Goal: Transaction & Acquisition: Purchase product/service

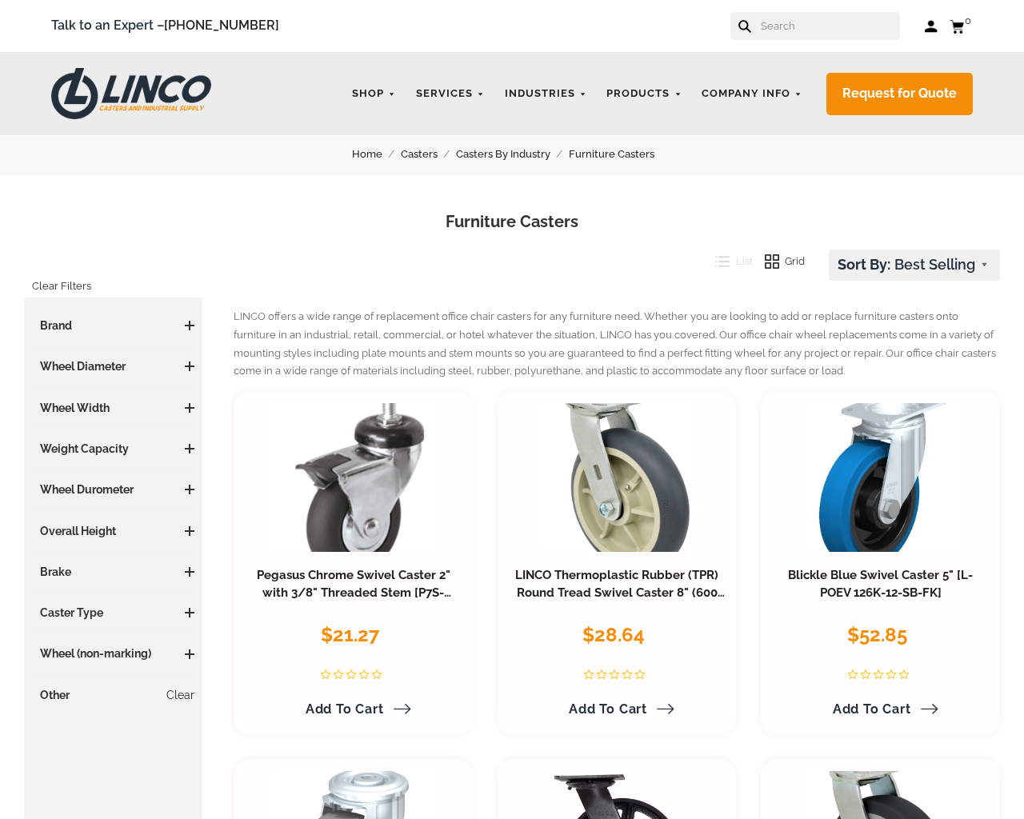
select select "pricedesc"
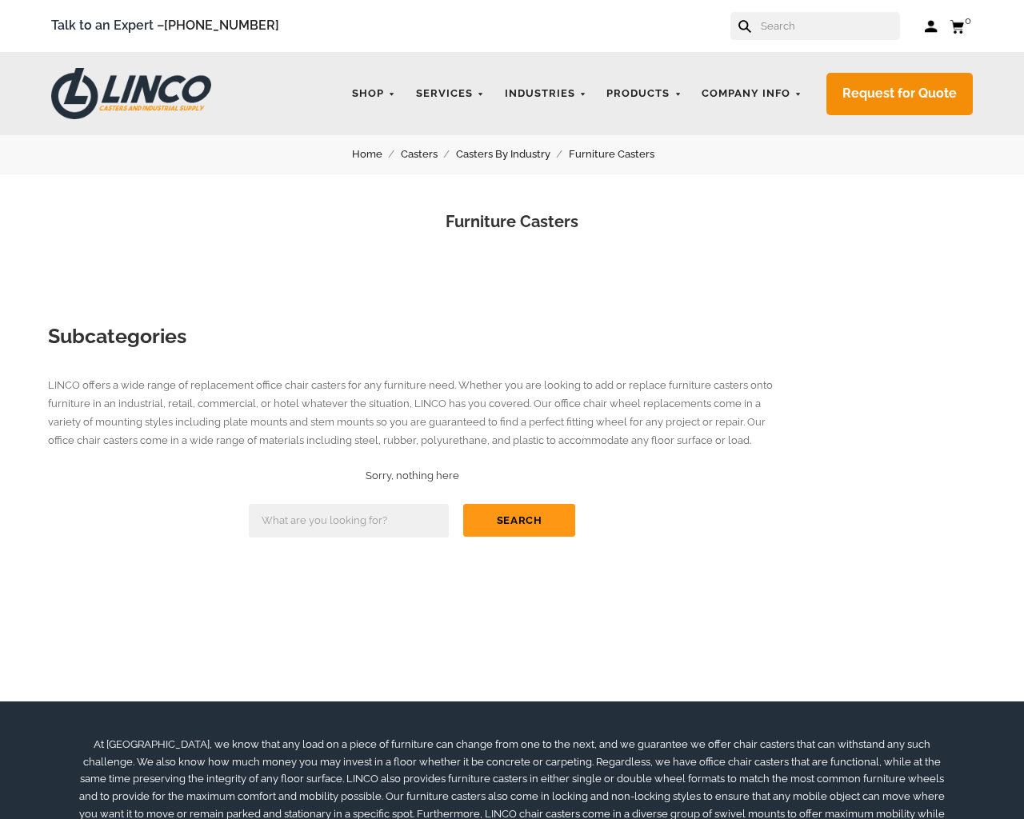
type input "the"
